Goal: Task Accomplishment & Management: Manage account settings

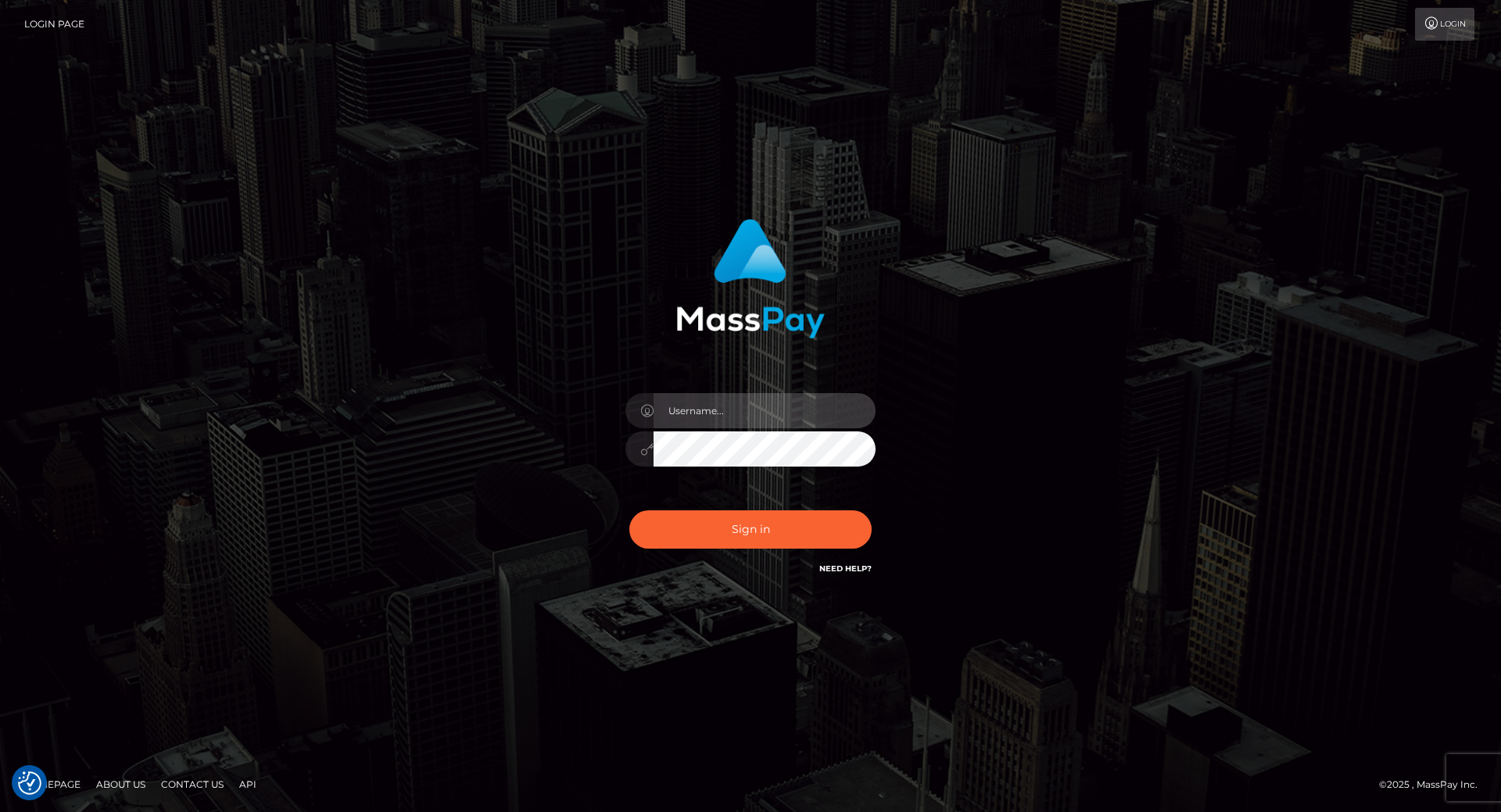
click at [690, 417] on input "text" at bounding box center [764, 410] width 222 height 35
type input "leslie.throne"
click at [690, 408] on input "text" at bounding box center [764, 410] width 222 height 35
type input "leslie.throne"
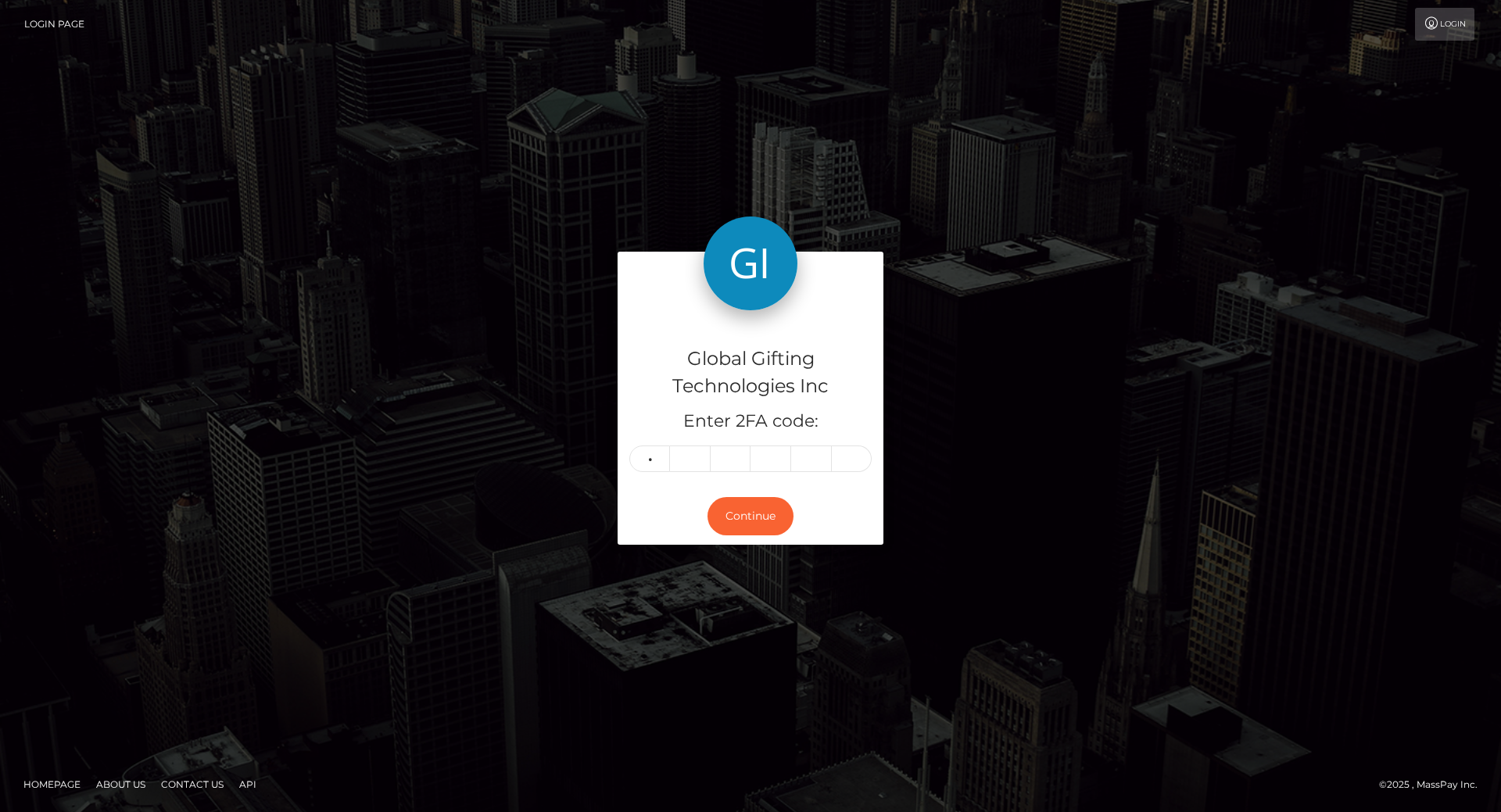
type input "5"
type input "8"
type input "6"
type input "0"
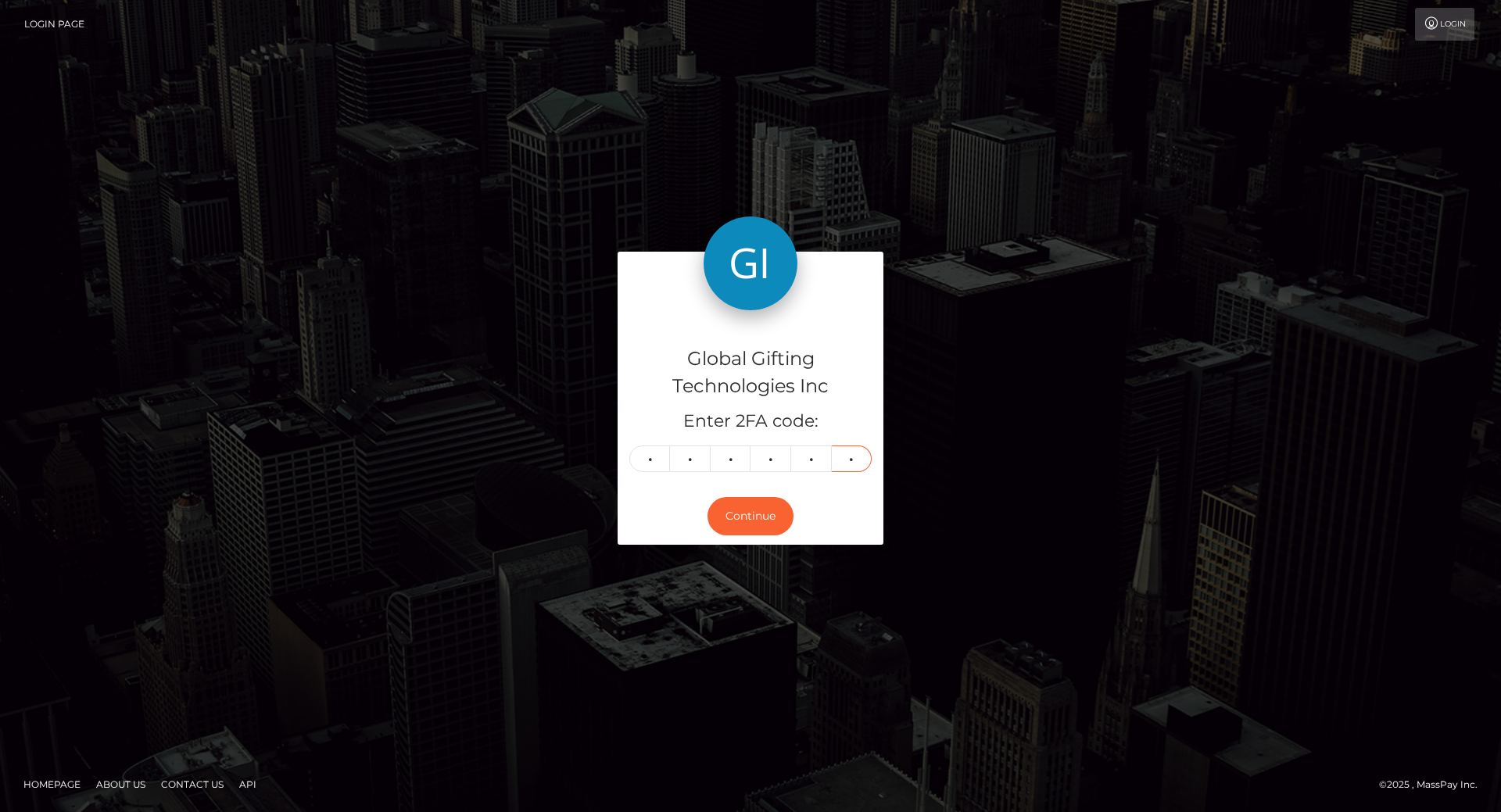
type input "0"
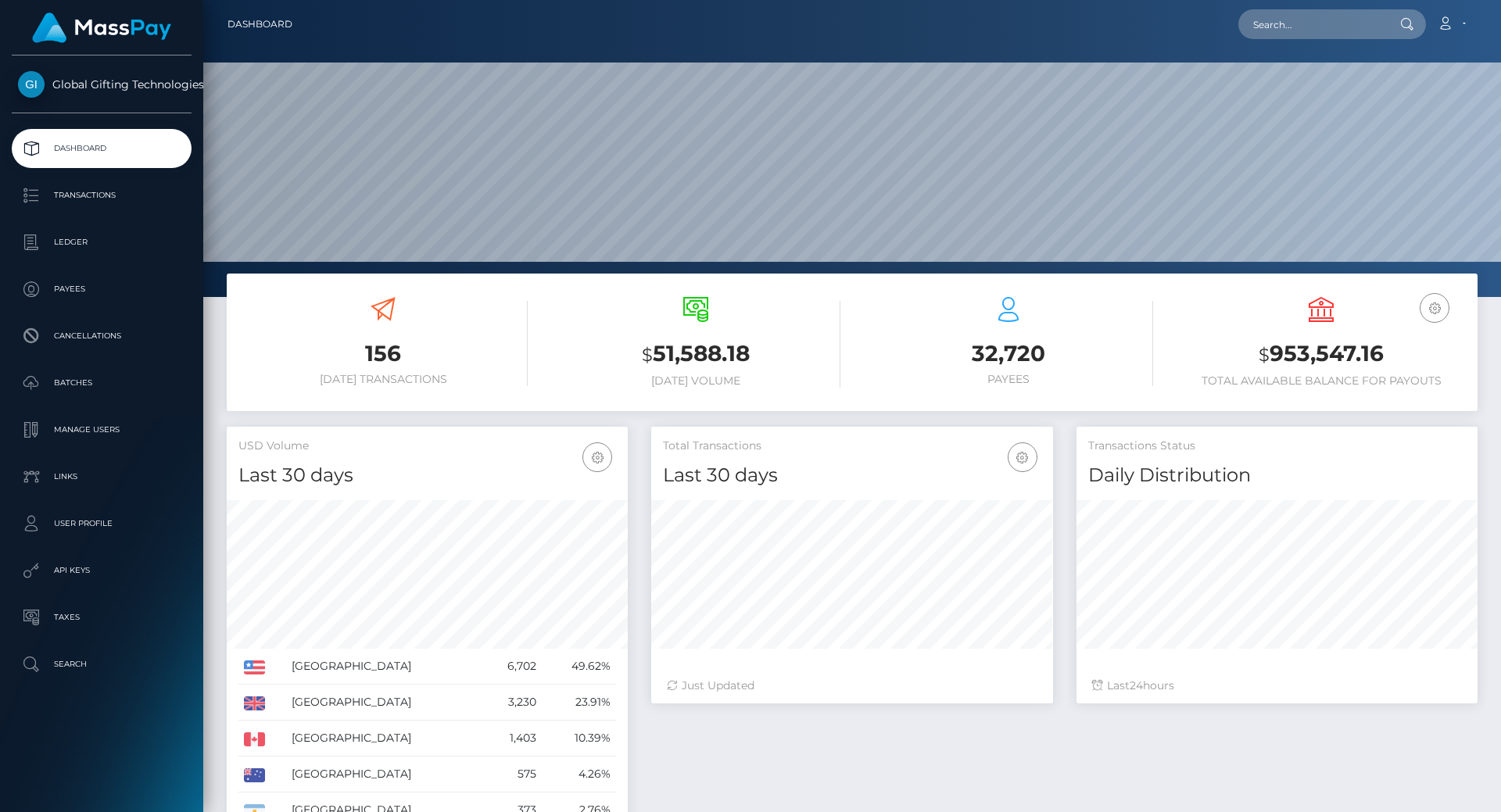
scroll to position [277, 402]
click at [1317, 351] on h3 "$ 953,547.16" at bounding box center [1321, 354] width 290 height 32
copy h3 "953,547.16"
